Goal: Find specific page/section: Find specific page/section

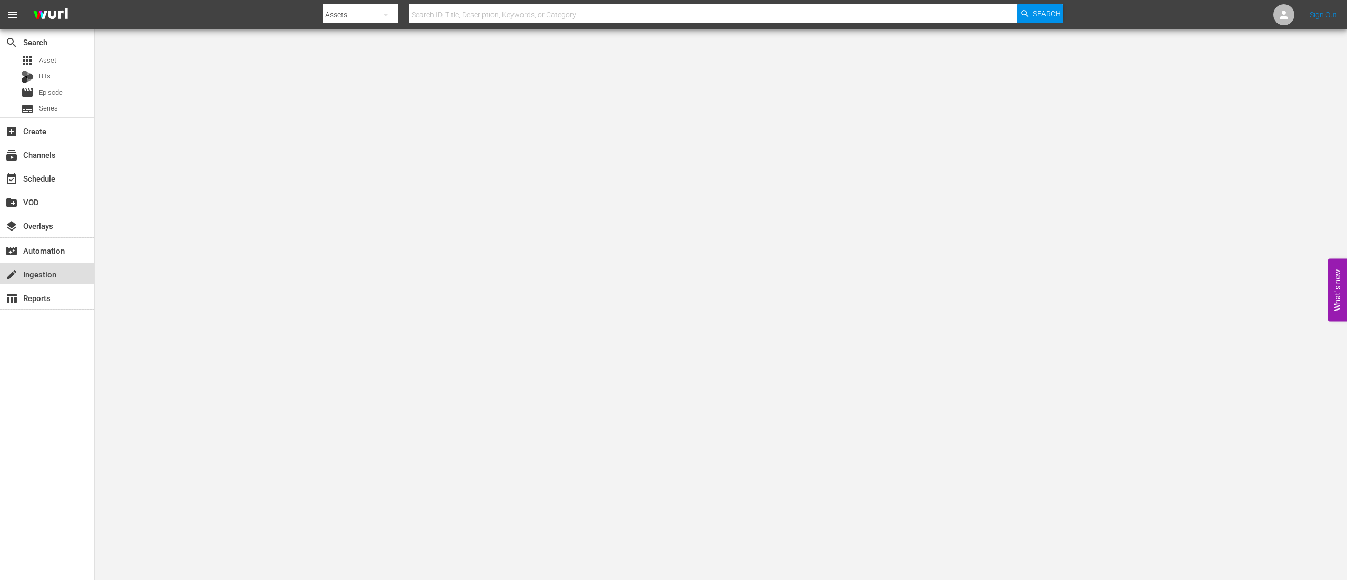
click at [39, 269] on div "create Ingestion" at bounding box center [29, 272] width 59 height 9
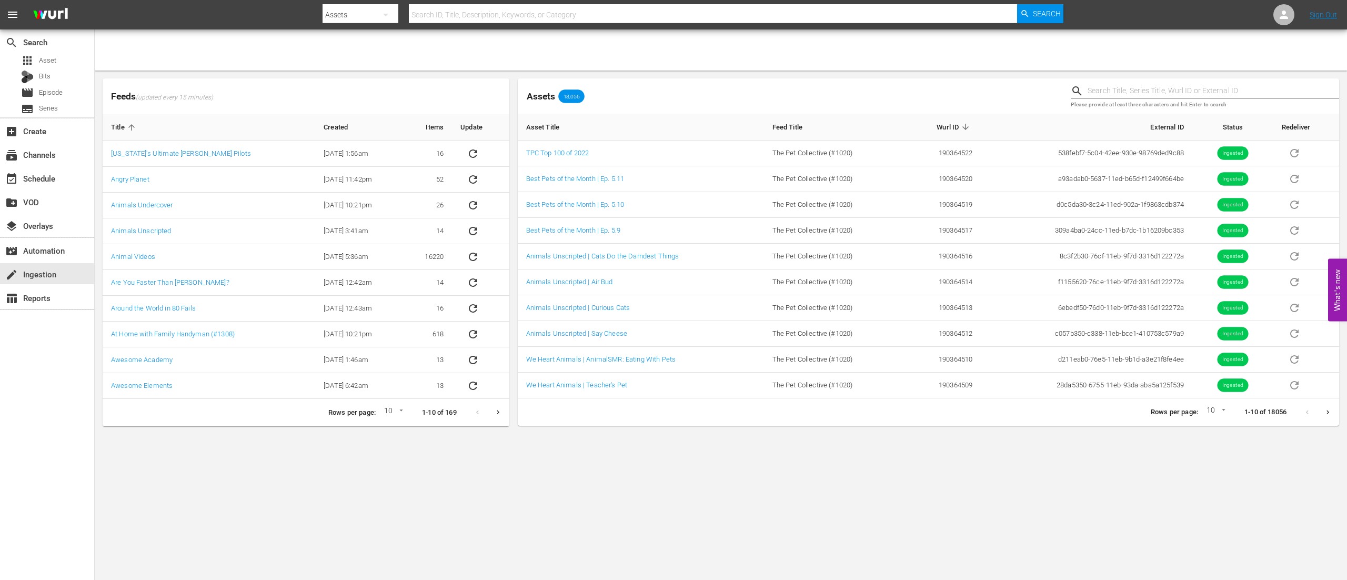
click at [779, 17] on input "text" at bounding box center [713, 14] width 608 height 25
type input "pprmo-18"
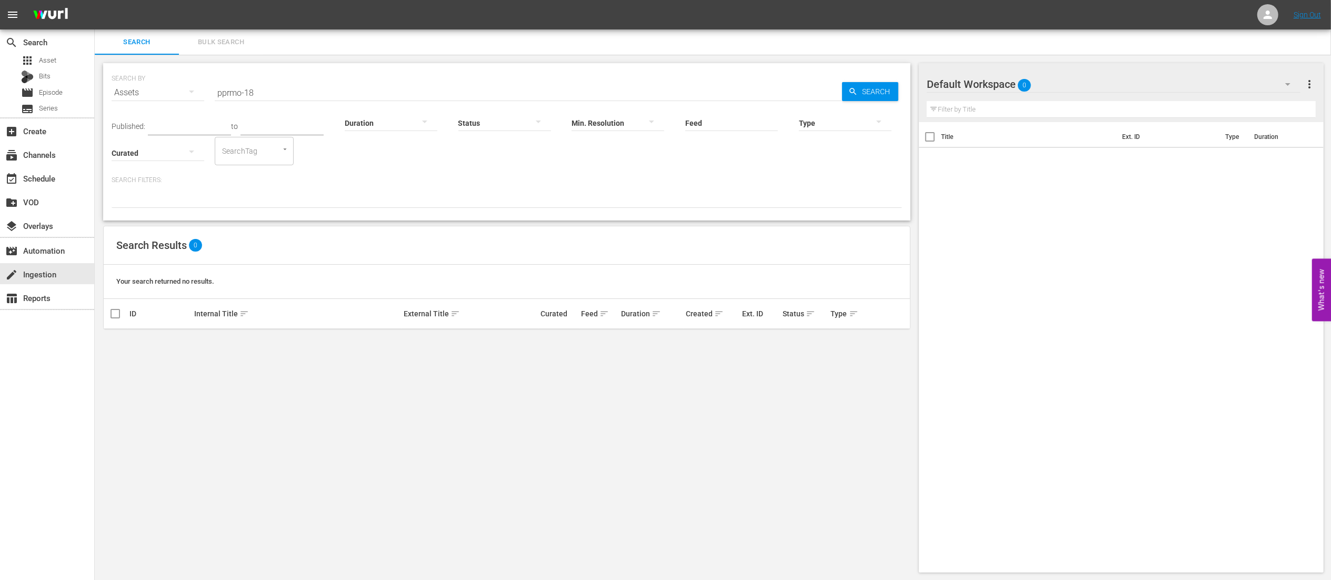
click at [370, 86] on input "pprmo-18" at bounding box center [528, 92] width 627 height 25
type input "p"
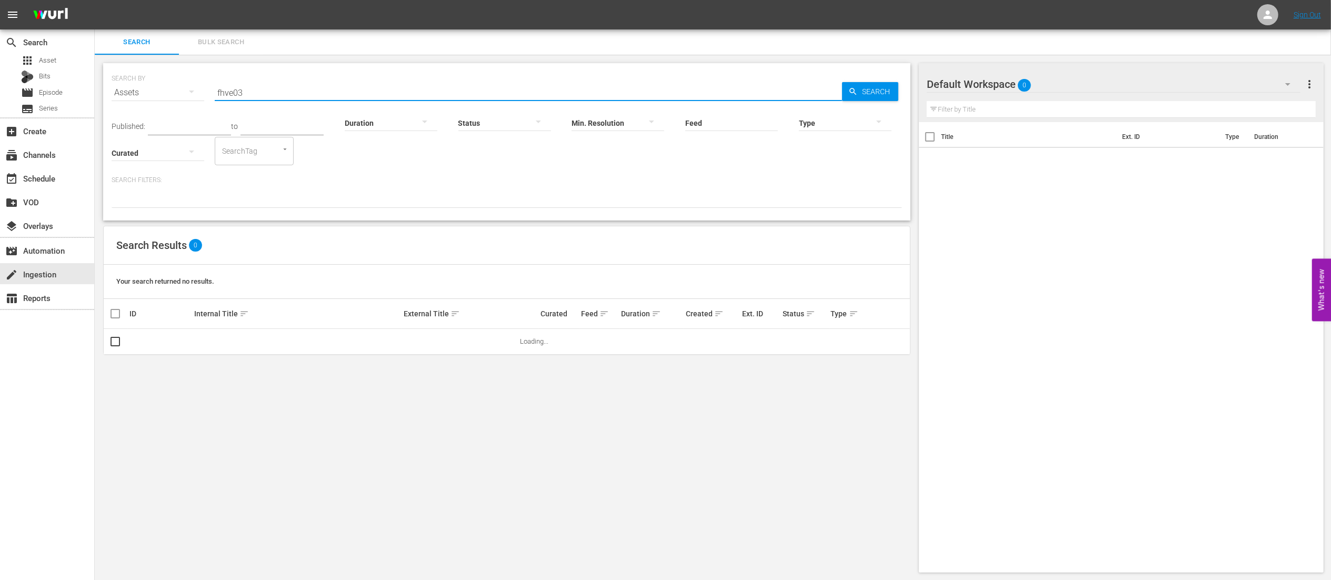
type input "fhve03"
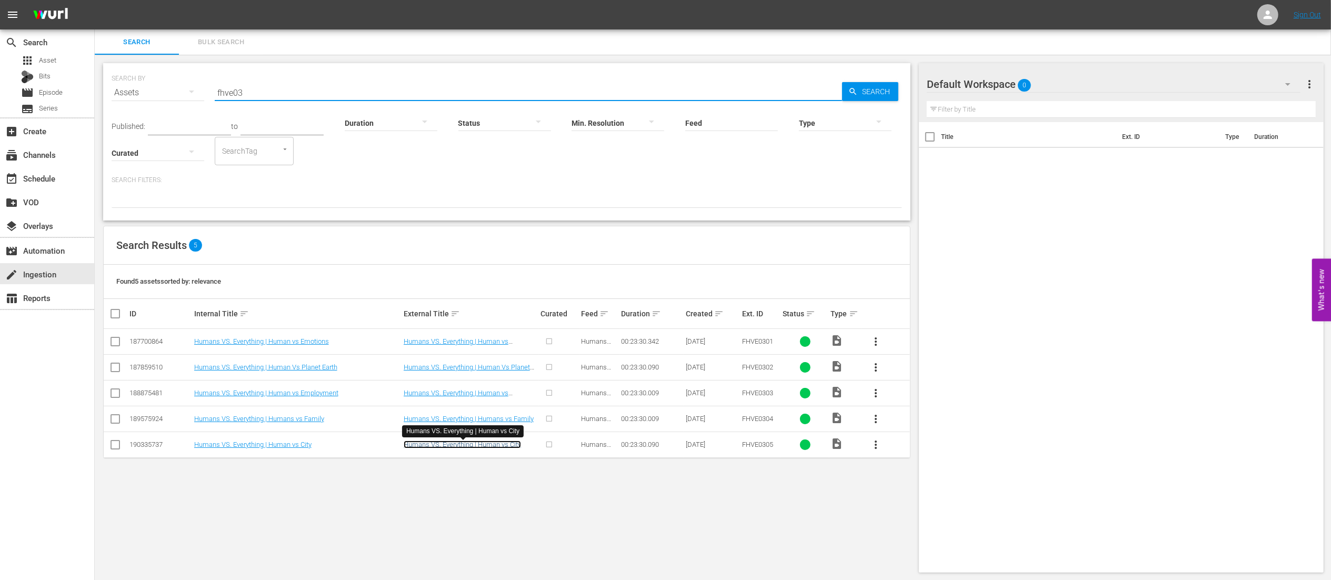
click at [433, 443] on link "Humans VS. Everything | Human vs City" at bounding box center [462, 444] width 117 height 8
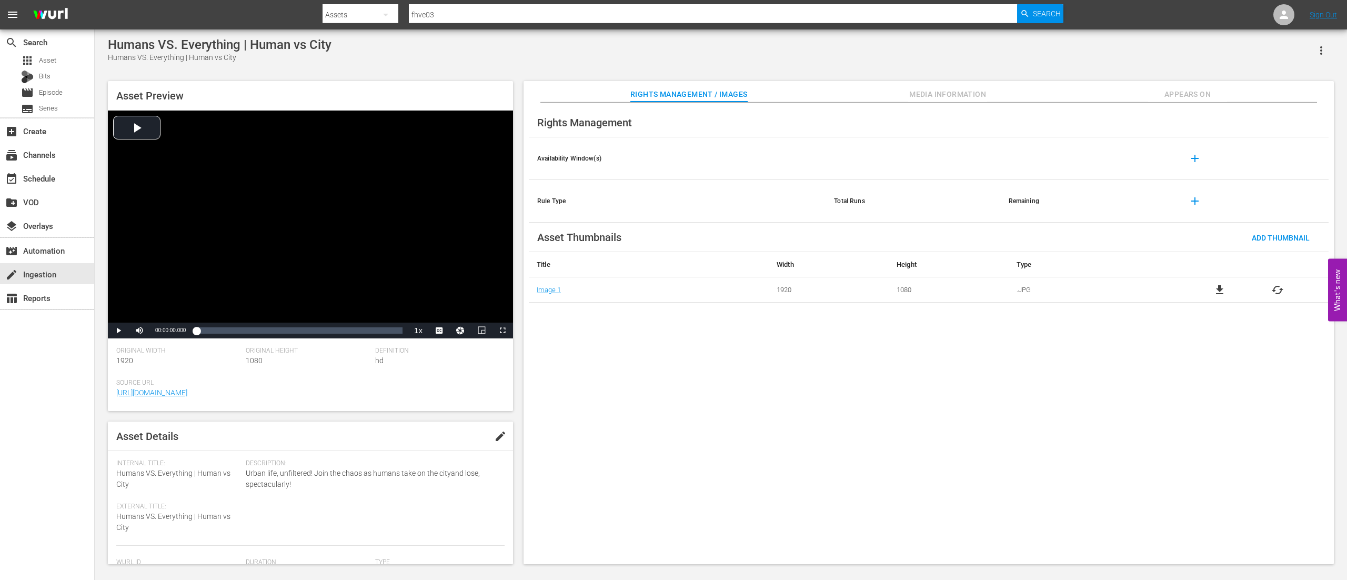
click at [908, 93] on span "Media Information" at bounding box center [947, 94] width 79 height 13
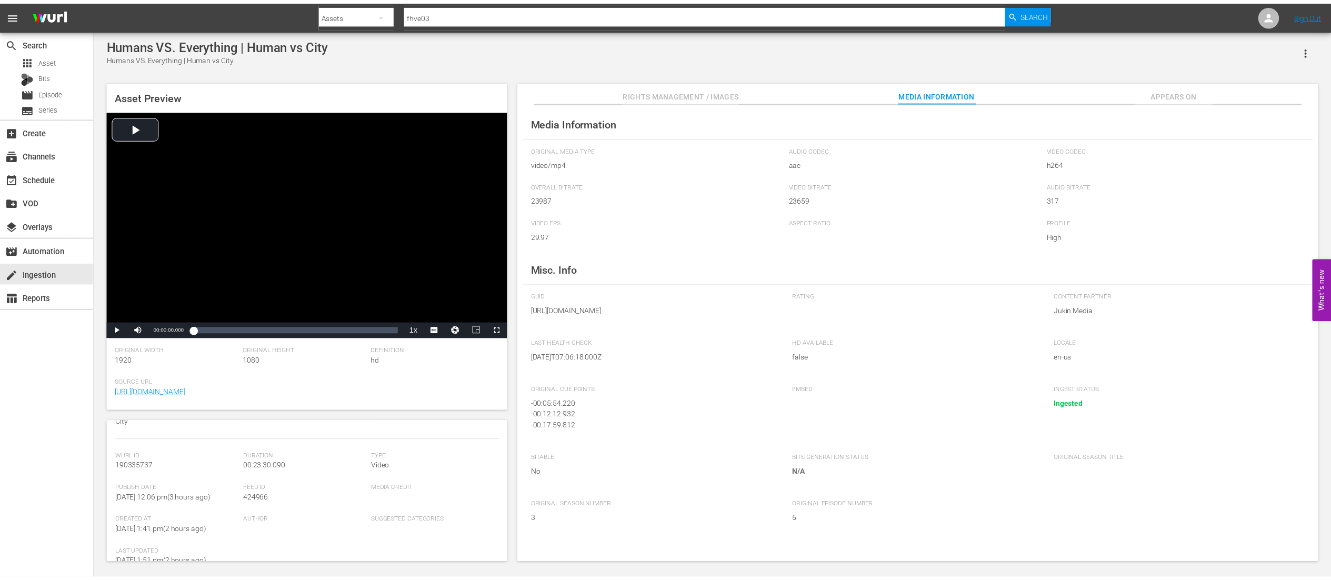
scroll to position [210, 0]
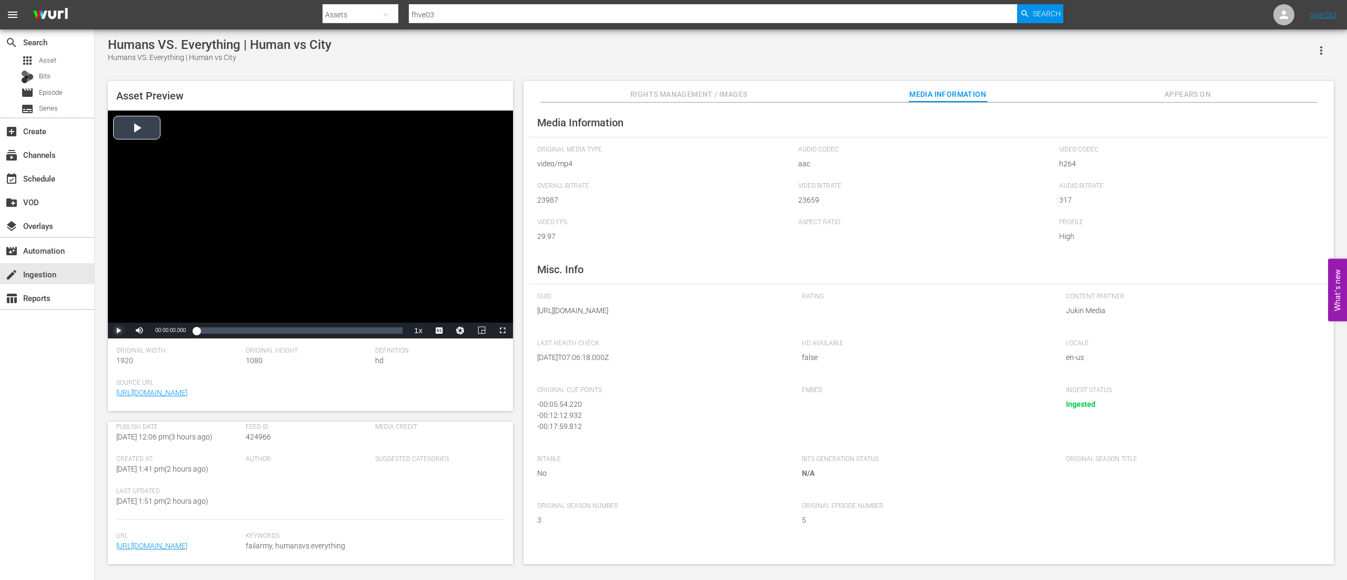
click at [118, 330] on span "Video Player" at bounding box center [118, 330] width 0 height 0
click at [197, 334] on div "00:00:03.563" at bounding box center [196, 330] width 1 height 11
click at [198, 333] on div "00:00:54.584" at bounding box center [200, 330] width 8 height 11
click at [198, 333] on div "00:00:11.461" at bounding box center [197, 330] width 2 height 11
click at [198, 332] on div "00:00:32.374" at bounding box center [197, 330] width 2 height 11
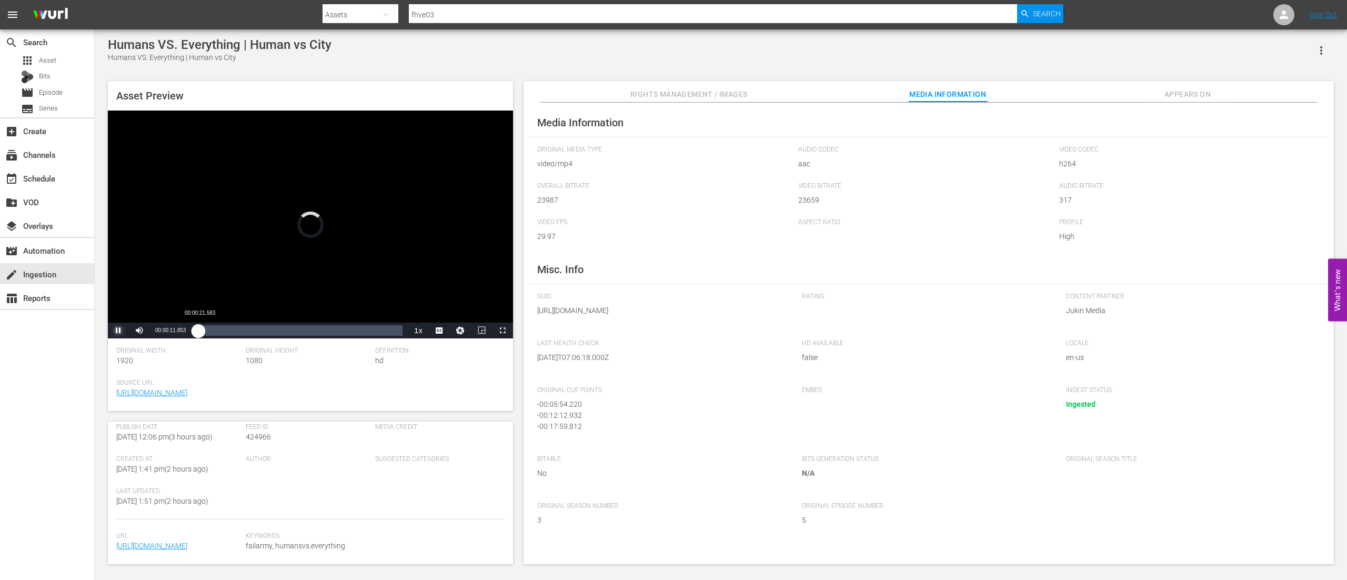
click at [198, 332] on div "00:00:11.844" at bounding box center [197, 330] width 2 height 11
click at [400, 334] on div "Loaded : 5.94% 00:23:12.104 00:00:41.547" at bounding box center [299, 330] width 206 height 11
click at [16, 275] on span "create" at bounding box center [11, 274] width 13 height 13
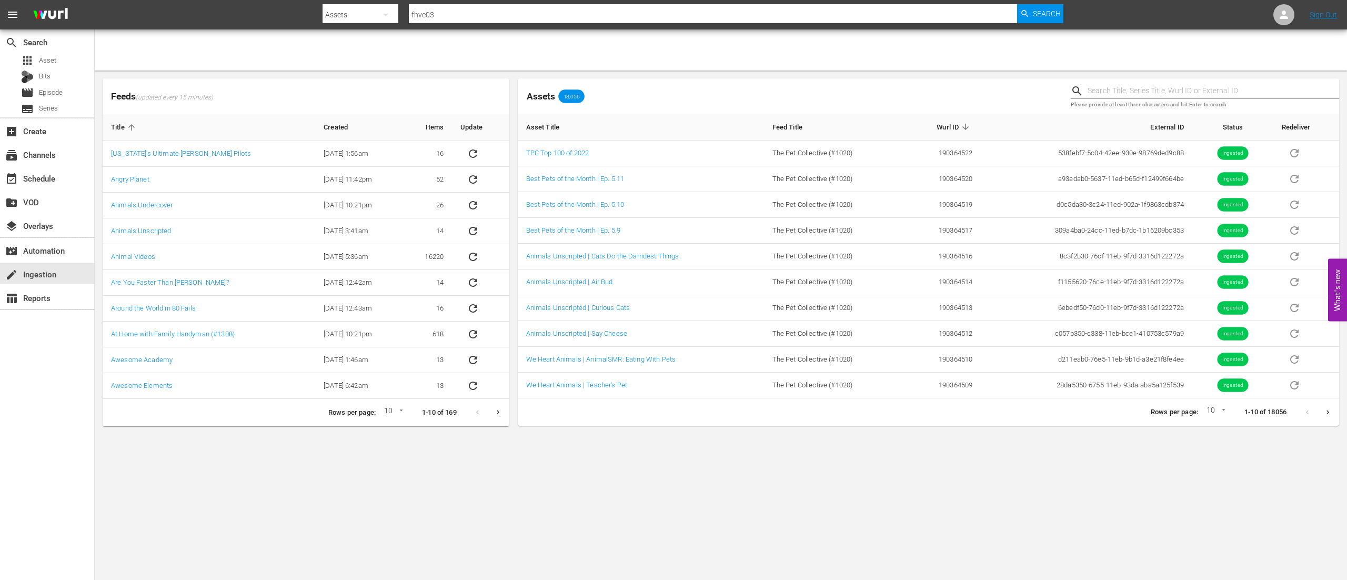
click at [719, 9] on input "fhve03" at bounding box center [713, 14] width 608 height 25
click at [719, 8] on input "fhve03" at bounding box center [713, 14] width 608 height 25
type input "pprm0- 18"
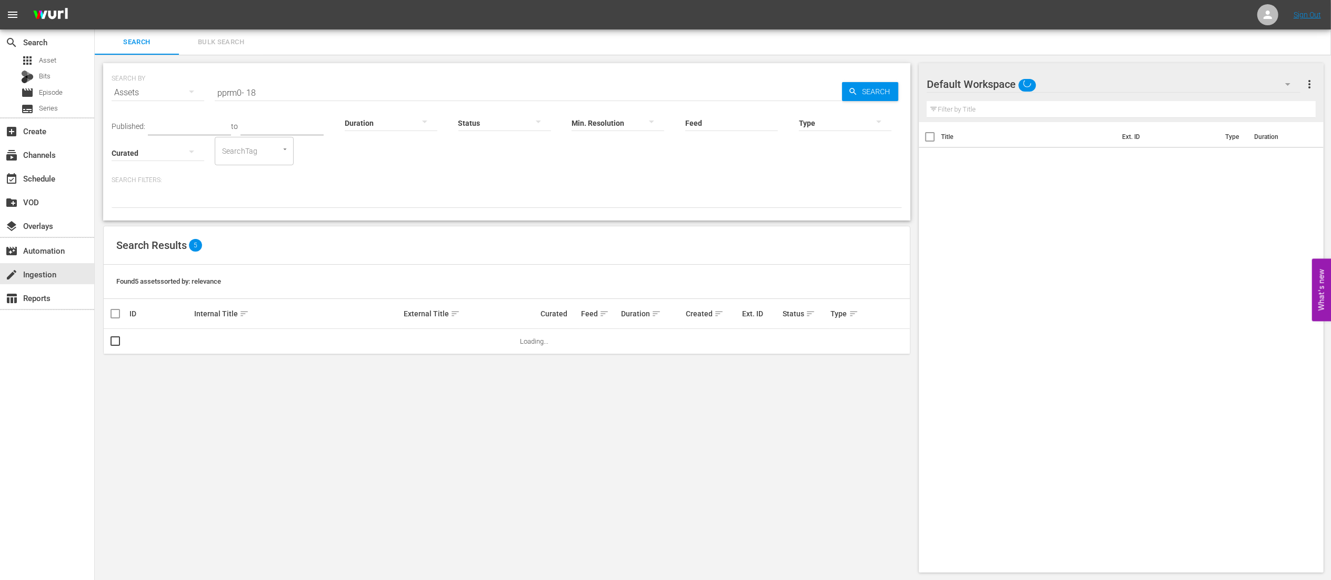
click at [240, 90] on input "pprm0- 18" at bounding box center [528, 92] width 627 height 25
type input "pprmo- 18"
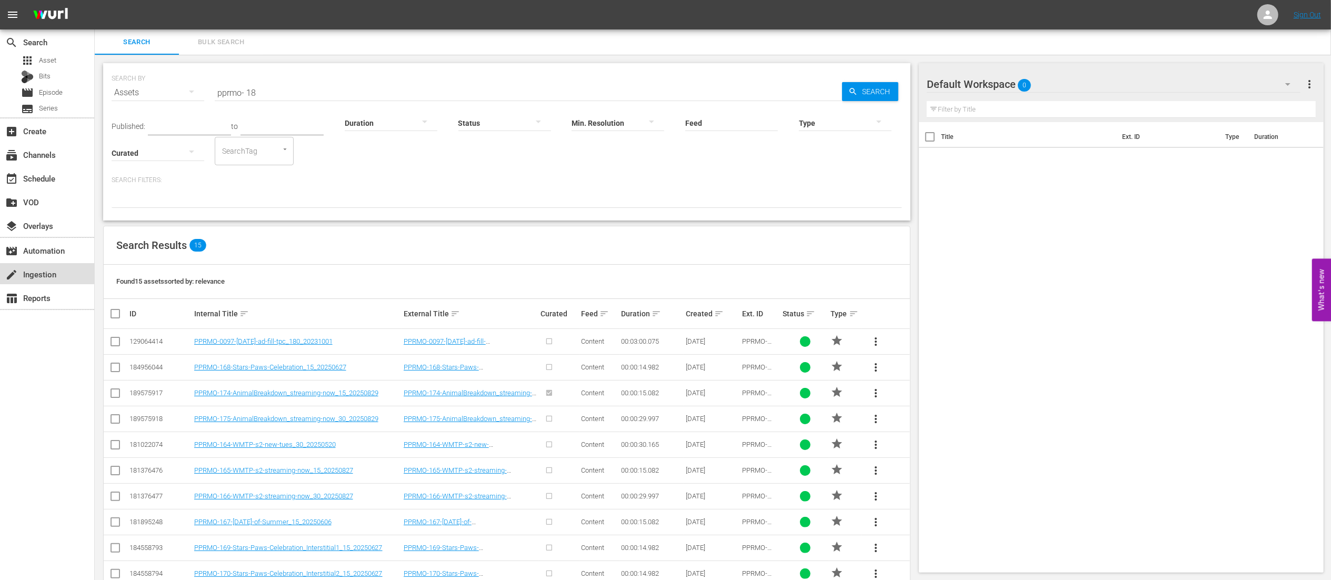
click at [33, 275] on div "create Ingestion" at bounding box center [29, 272] width 59 height 9
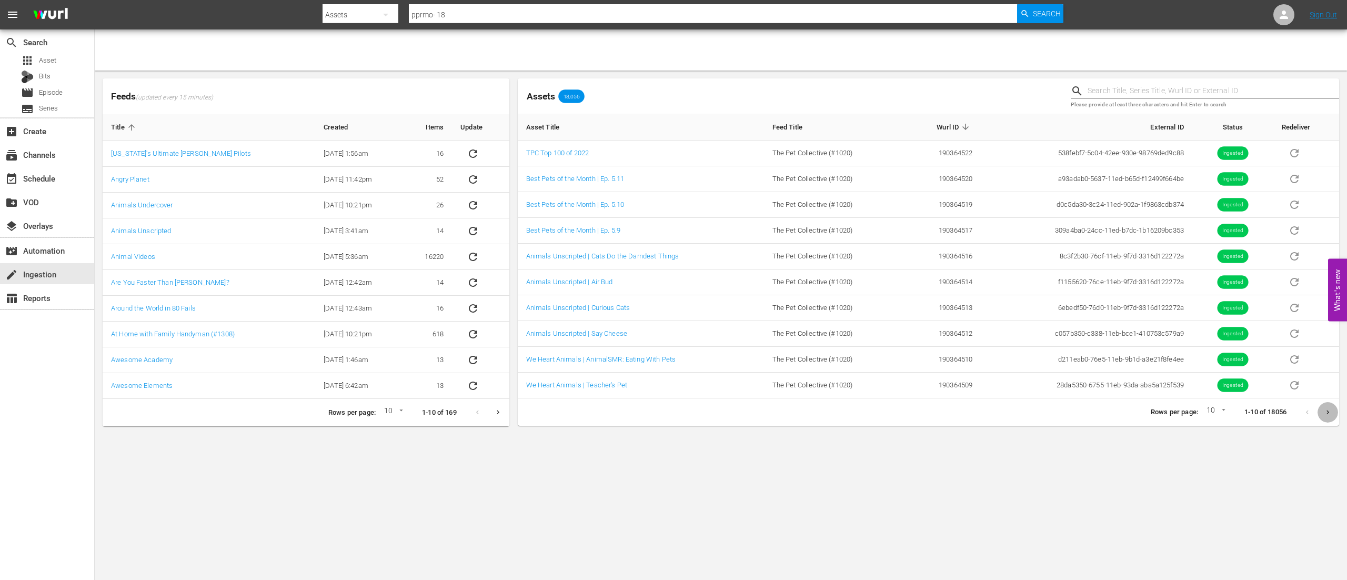
click at [1329, 416] on icon "Next page" at bounding box center [1328, 412] width 8 height 8
click at [1321, 415] on button "Next page" at bounding box center [1328, 412] width 21 height 21
click at [1126, 84] on input "text" at bounding box center [1214, 91] width 252 height 16
type input "pprmo-180"
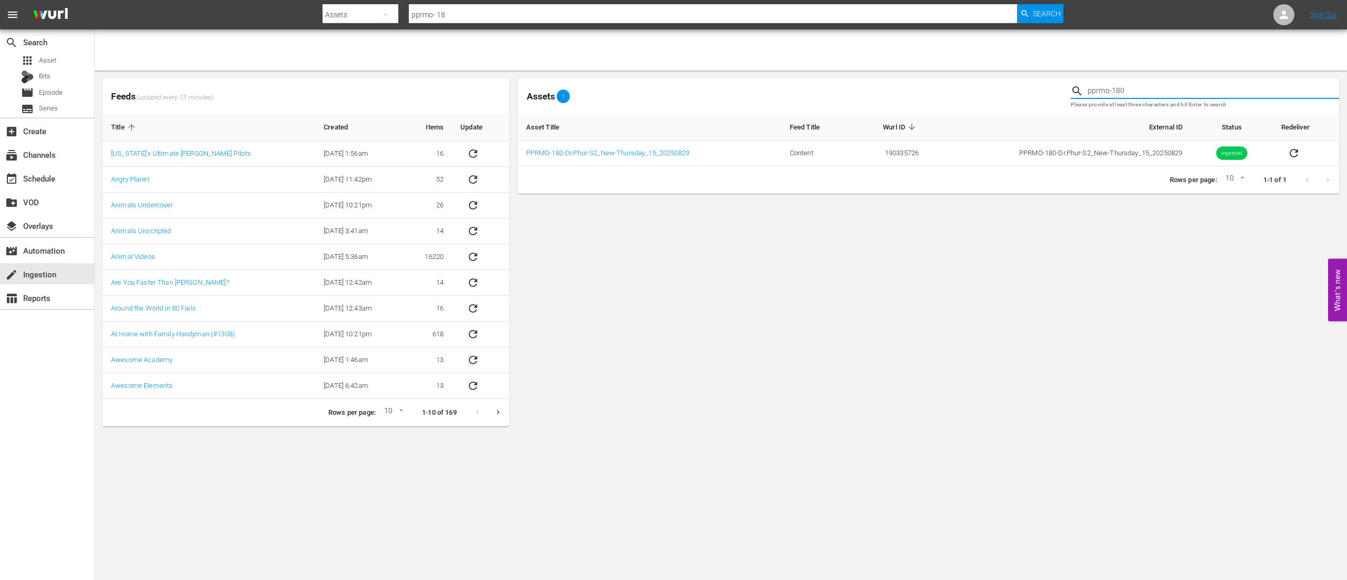
click at [459, 4] on input "pprmo- 18" at bounding box center [713, 14] width 608 height 25
type input "pprmo- 180"
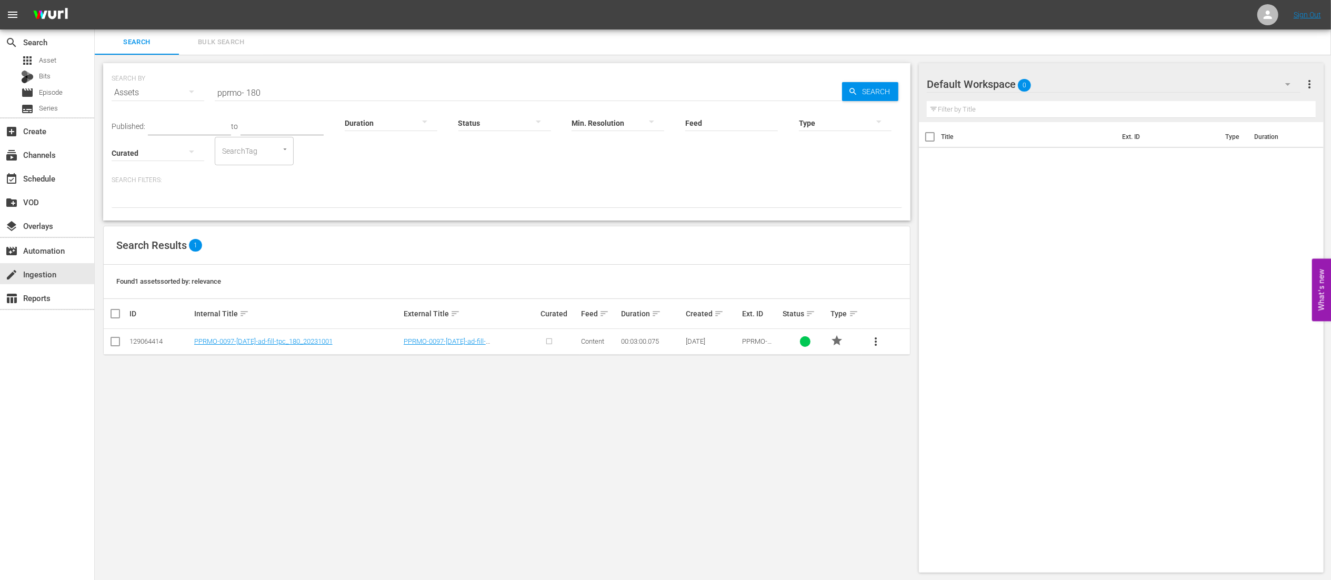
click at [245, 94] on input "pprmo- 180" at bounding box center [528, 92] width 627 height 25
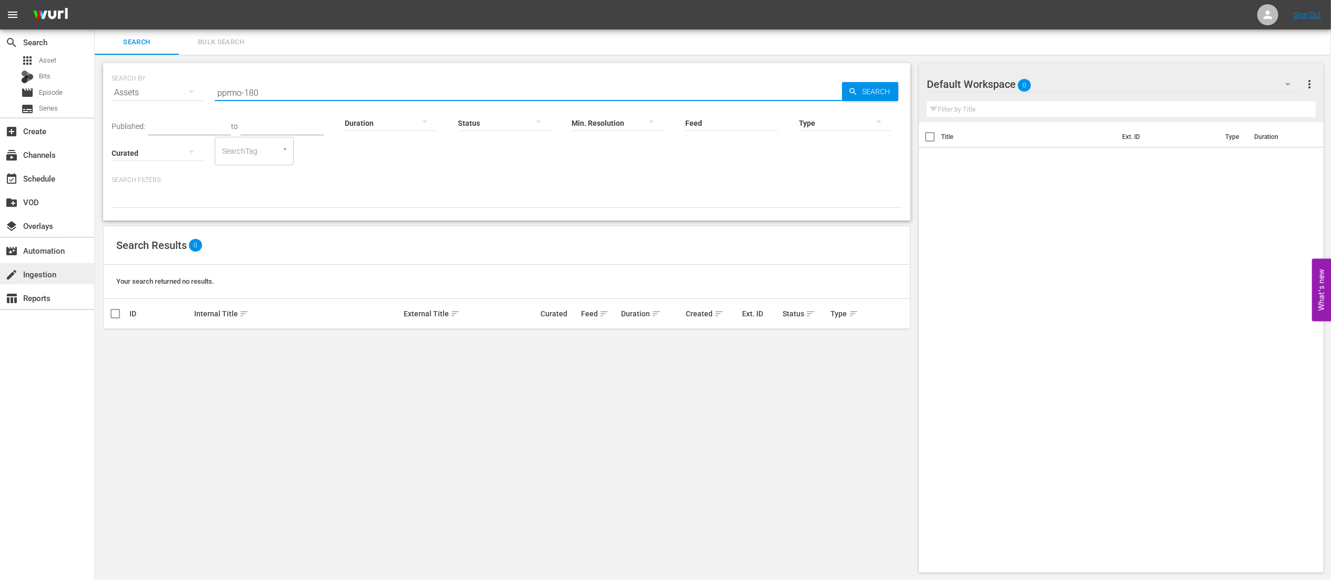
type input "pprmo-180"
click at [37, 269] on div "create Ingestion" at bounding box center [29, 272] width 59 height 9
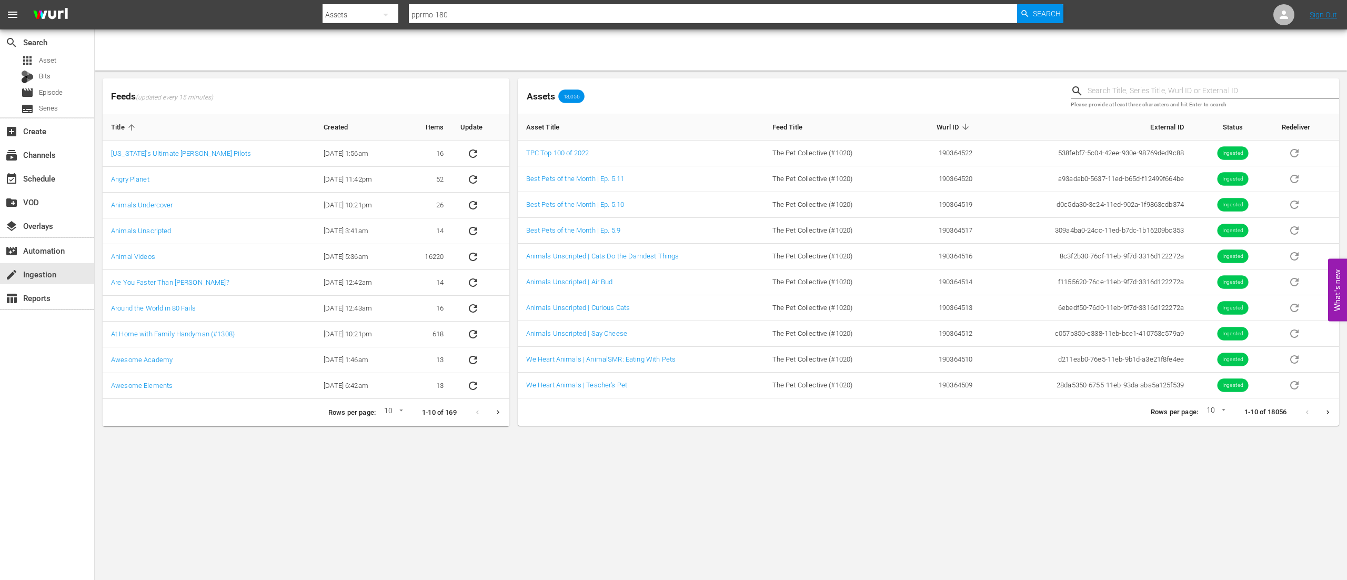
click at [494, 11] on input "pprmo-180" at bounding box center [713, 14] width 608 height 25
paste input "PPRMO-180-Dr.Phur-S2_New-Thursday_15_20250829"
type input "PPRMO-180-Dr.Phur-S2_New-Thursday_15_20250829"
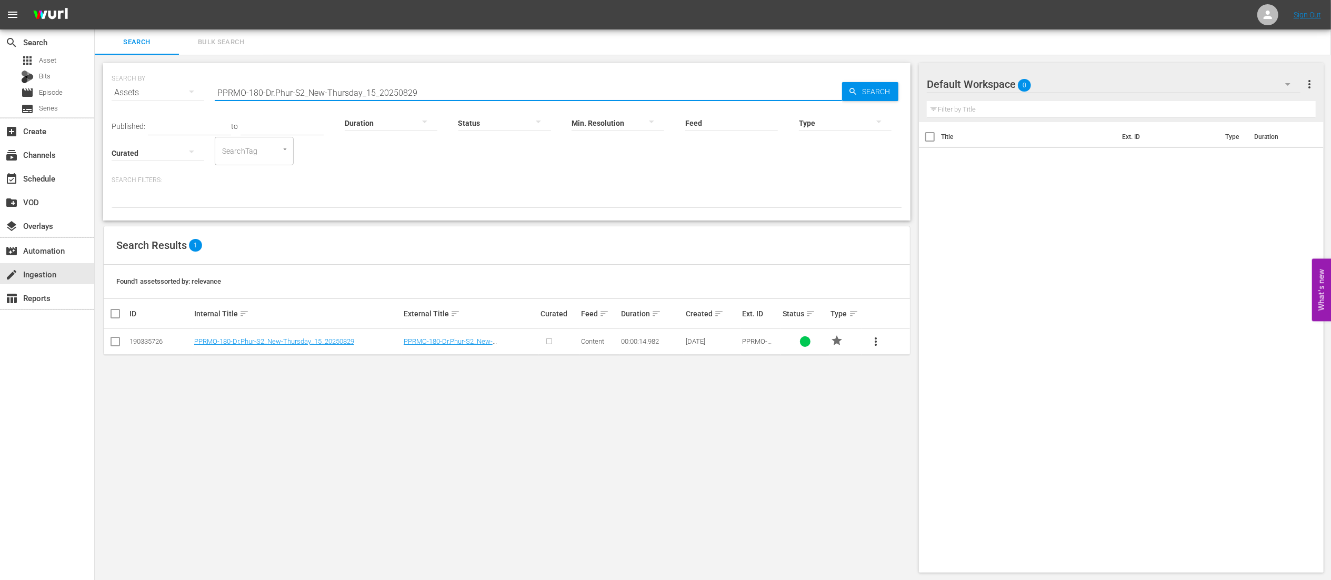
drag, startPoint x: 264, startPoint y: 93, endPoint x: 520, endPoint y: 95, distance: 256.3
click at [520, 95] on input "PPRMO-180-Dr.Phur-S2_New-Thursday_15_20250829" at bounding box center [528, 92] width 627 height 25
type input "P"
paste input "PPRMO-180-Dr.Phur-S2_New-Thursday_15_20250829"
type input "PPRMO-180-Dr.Phur-S2_New-Thursday_15_20250829"
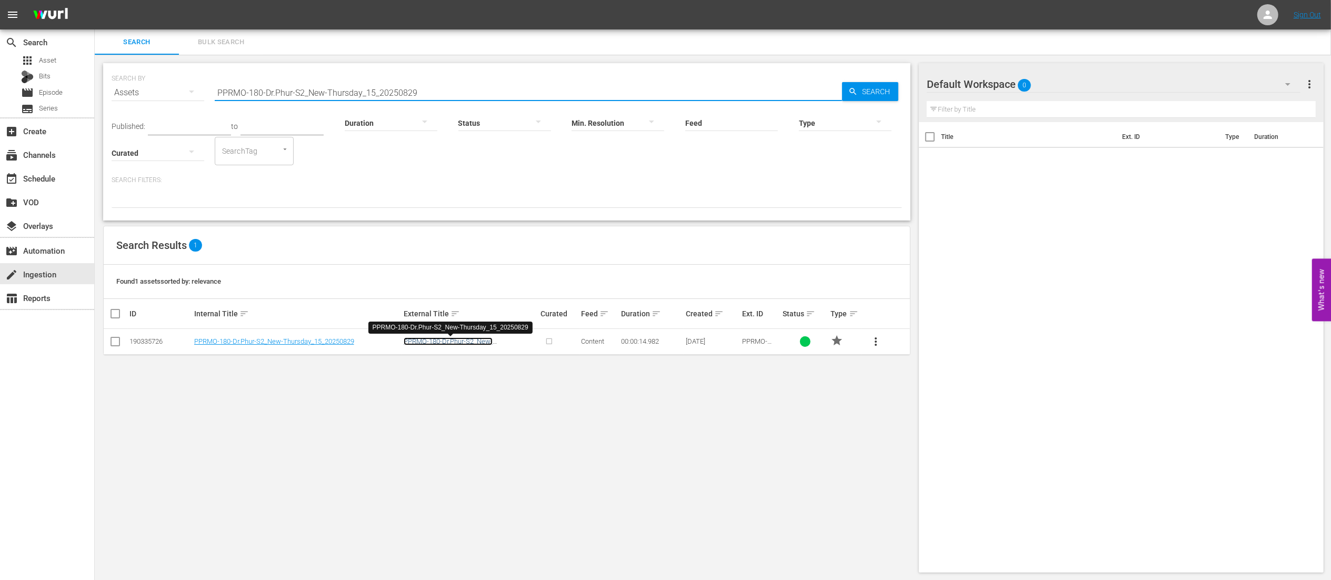
click at [422, 343] on link "PPRMO-180-Dr.Phur-S2_New-Thursday_15_20250829" at bounding box center [448, 345] width 89 height 16
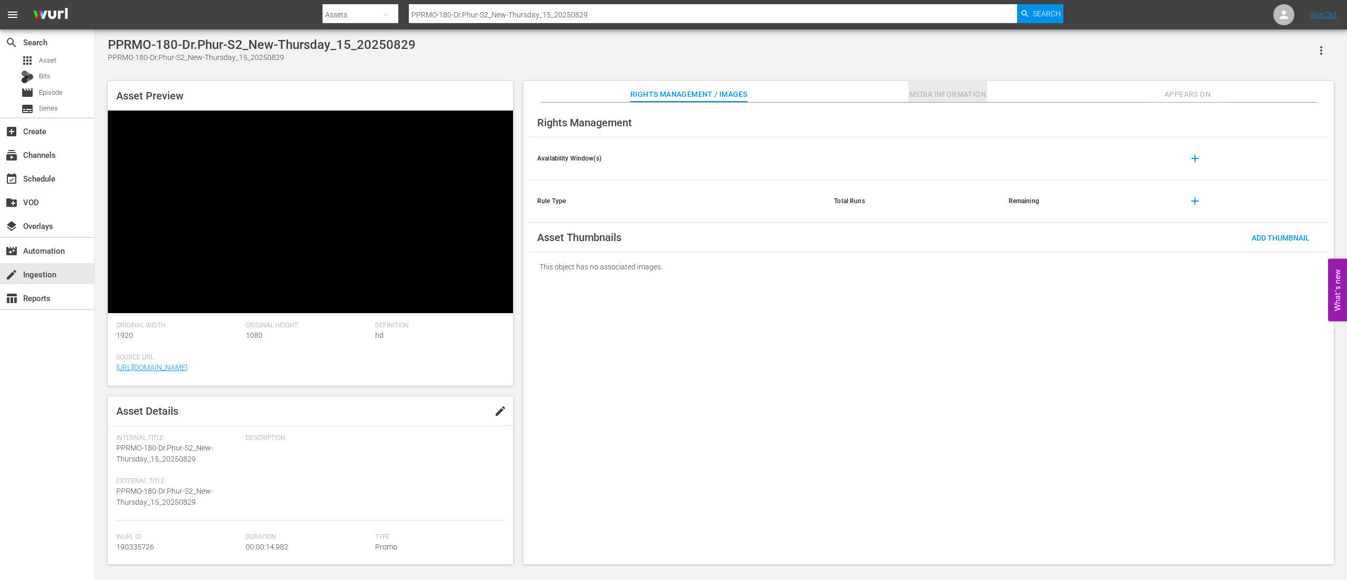
click at [932, 98] on span "Media Information" at bounding box center [947, 94] width 79 height 13
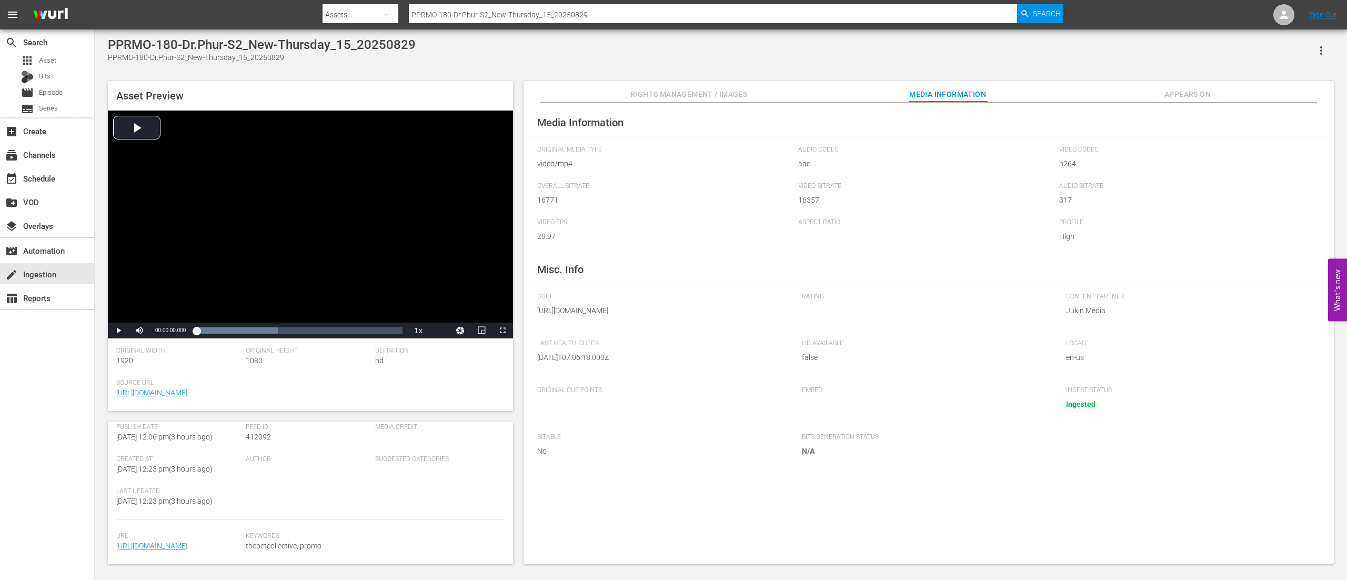
scroll to position [233, 0]
click at [118, 330] on span "Video Player" at bounding box center [118, 330] width 0 height 0
click at [444, 15] on input "PPRMO-180-Dr.Phur-S2_New-Thursday_15_20250829" at bounding box center [713, 14] width 608 height 25
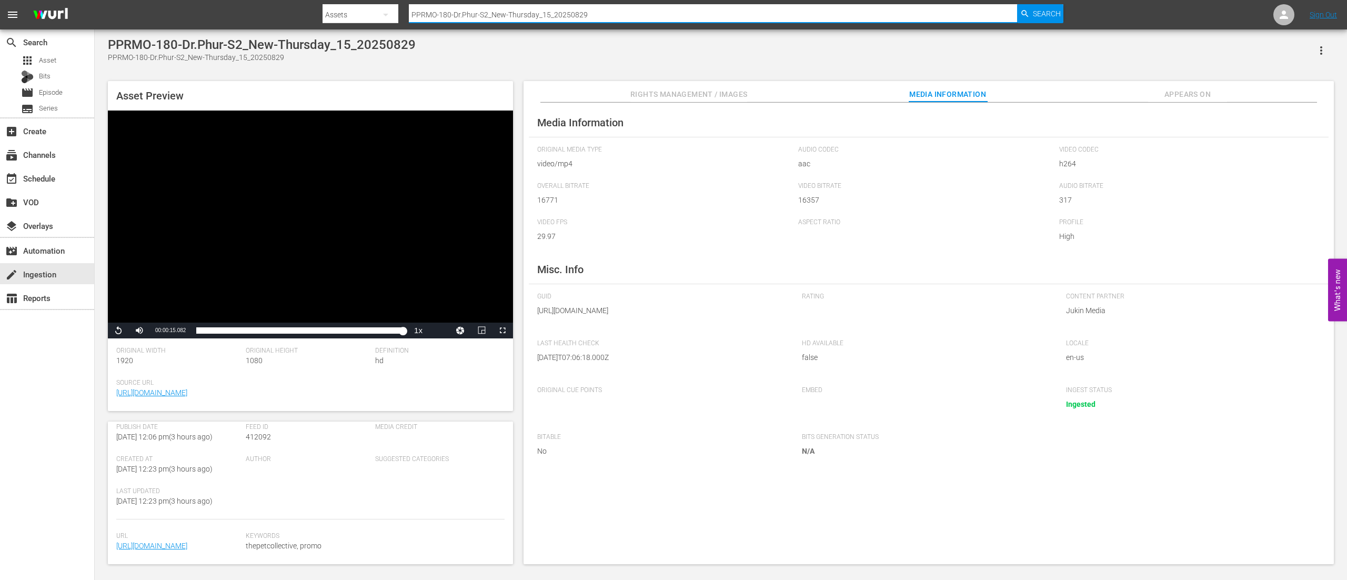
click at [444, 14] on input "PPRMO-180-Dr.Phur-S2_New-Thursday_15_20250829" at bounding box center [713, 14] width 608 height 25
type input "ptab"
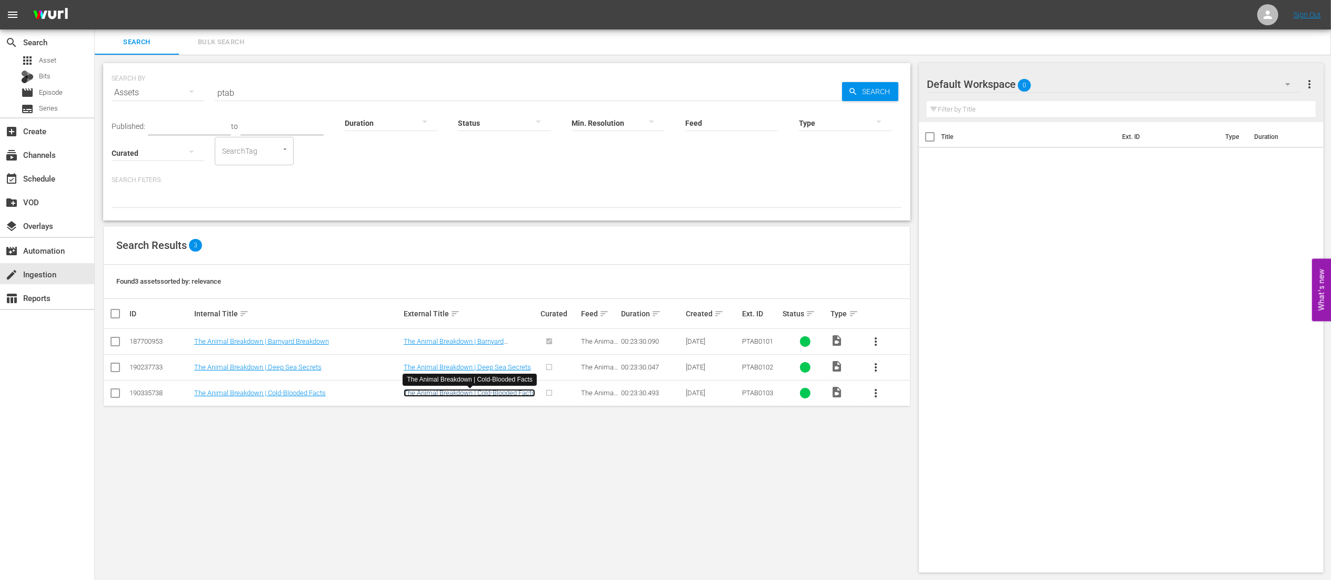
click at [490, 396] on link "The Animal Breakdown | Cold-Blooded Facts" at bounding box center [470, 393] width 132 height 8
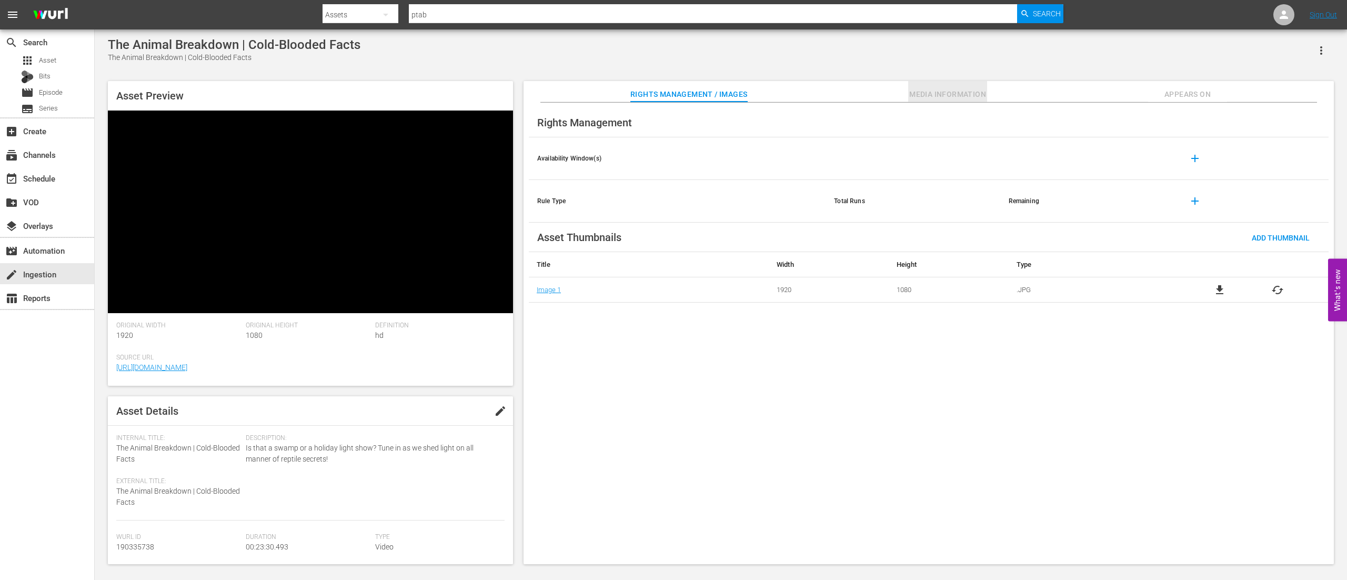
click at [956, 95] on span "Media Information" at bounding box center [947, 94] width 79 height 13
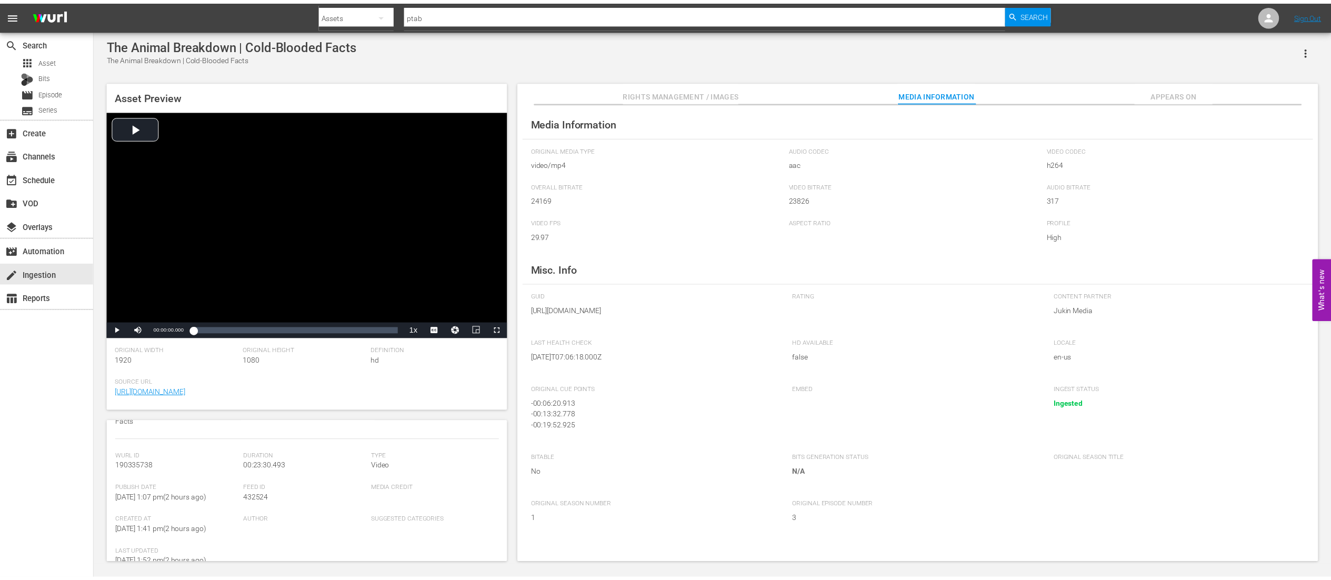
scroll to position [210, 0]
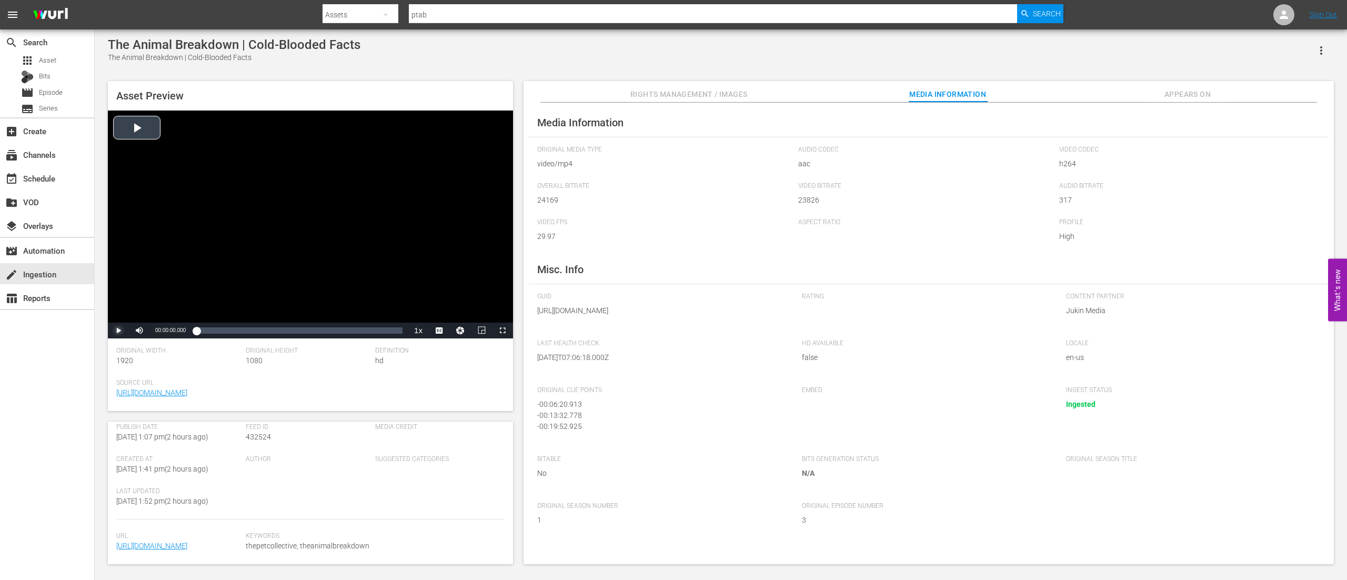
click at [118, 330] on span "Video Player" at bounding box center [118, 330] width 0 height 0
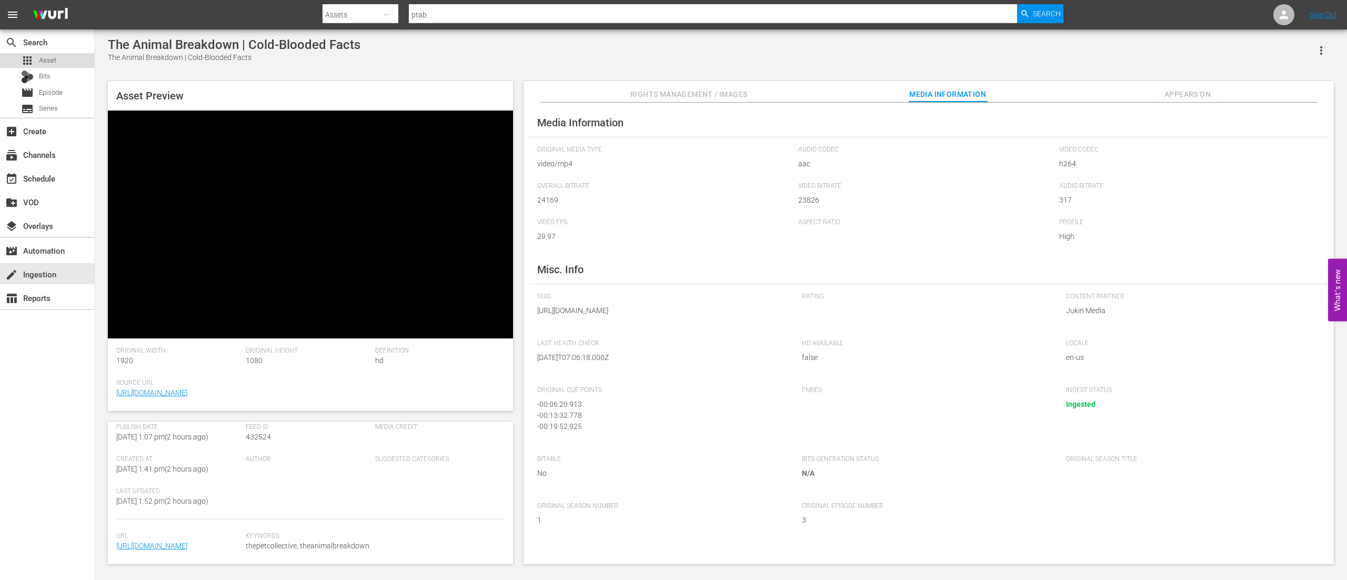
click at [38, 63] on div "apps Asset" at bounding box center [38, 60] width 35 height 15
